Goal: Task Accomplishment & Management: Manage account settings

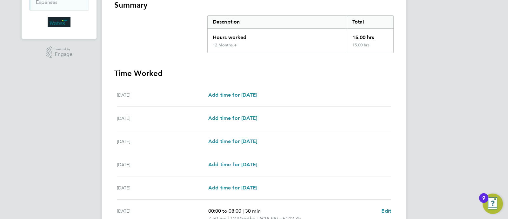
scroll to position [198, 0]
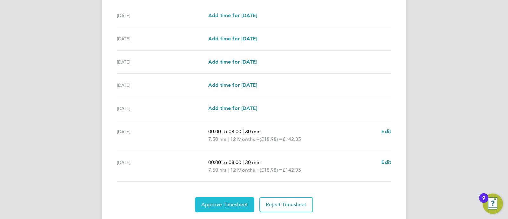
click at [225, 204] on span "Approve Timesheet" at bounding box center [224, 204] width 47 height 6
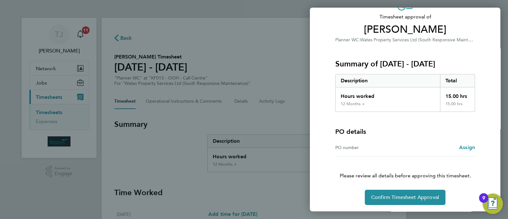
scroll to position [41, 0]
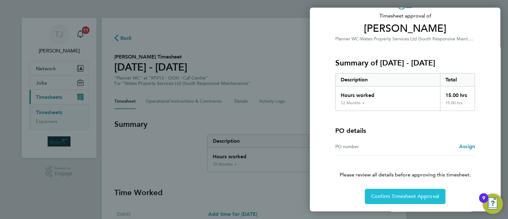
click at [387, 194] on span "Confirm Timesheet Approval" at bounding box center [405, 196] width 68 height 6
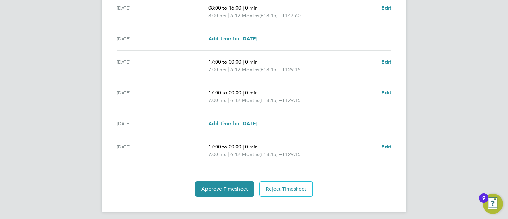
scroll to position [239, 0]
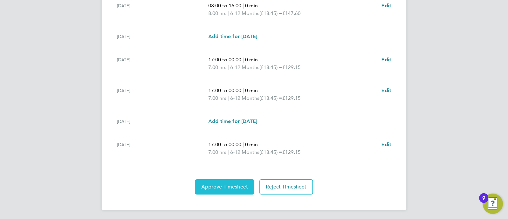
click at [236, 188] on button "Approve Timesheet" at bounding box center [224, 186] width 59 height 15
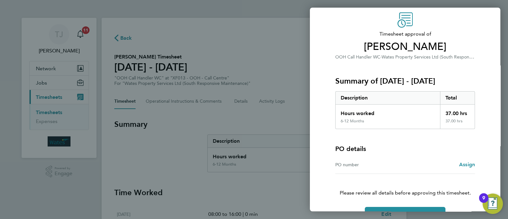
scroll to position [41, 0]
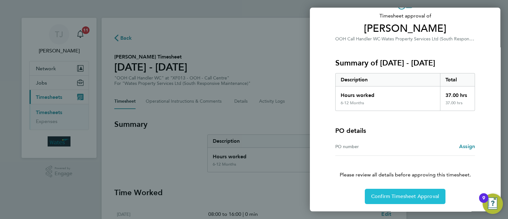
click at [395, 196] on span "Confirm Timesheet Approval" at bounding box center [405, 196] width 68 height 6
